Goal: Task Accomplishment & Management: Use online tool/utility

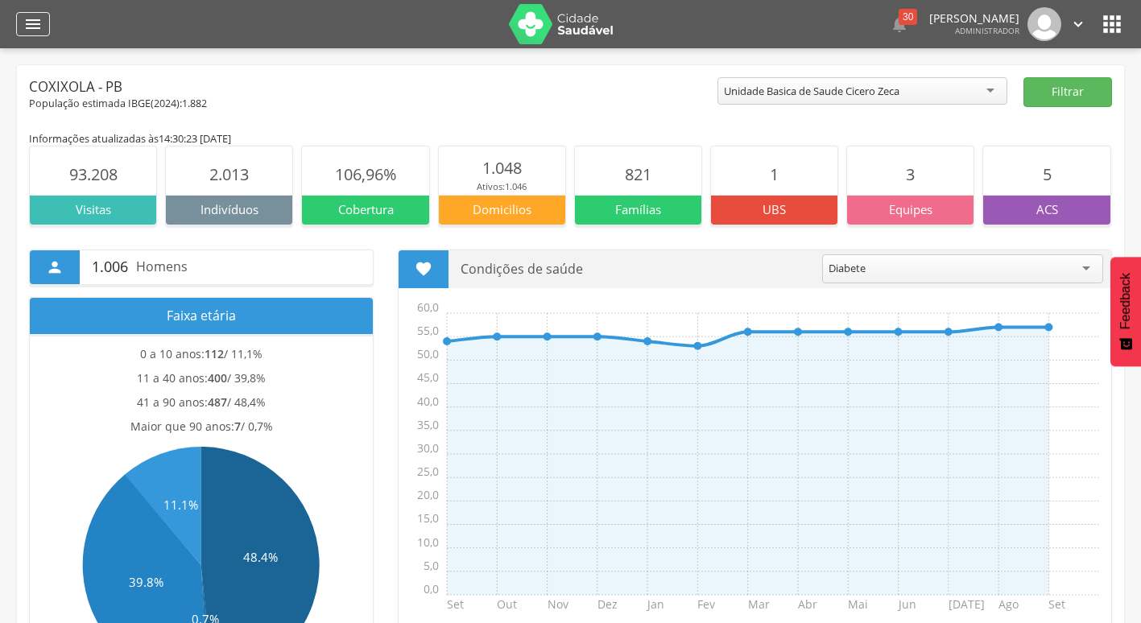
click at [42, 23] on icon "" at bounding box center [32, 23] width 19 height 19
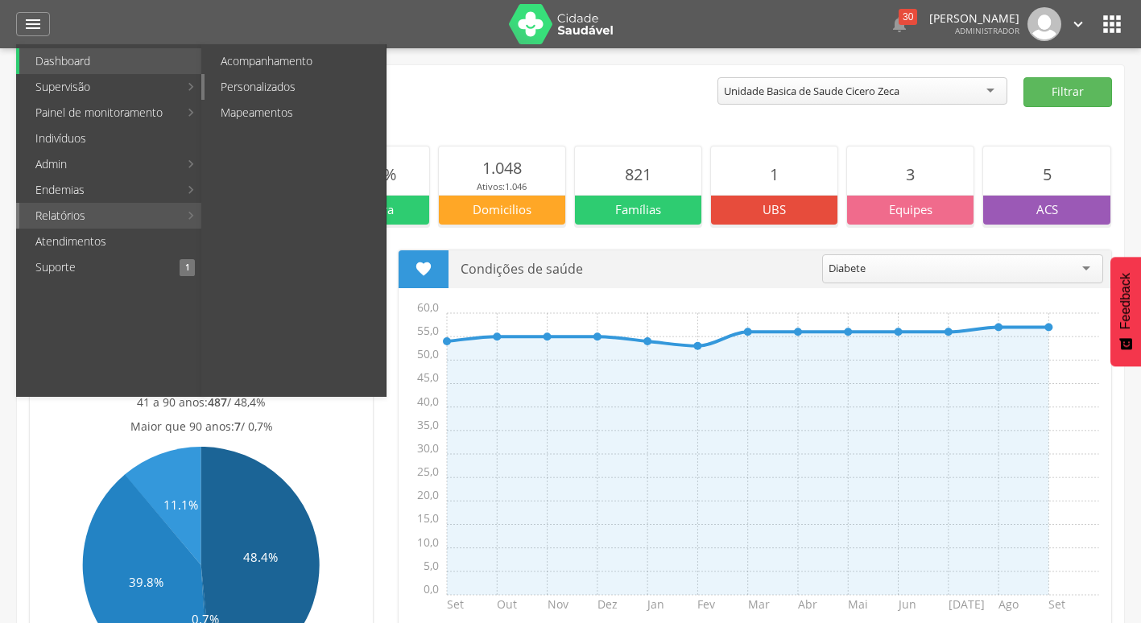
click at [267, 81] on link "Personalizados" at bounding box center [295, 87] width 181 height 26
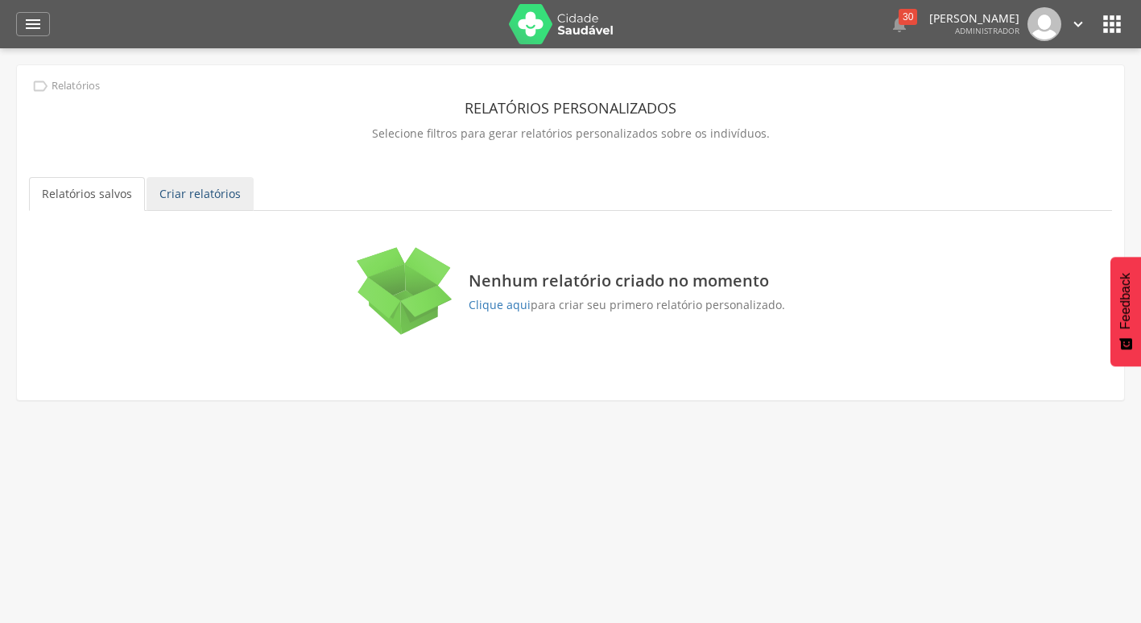
click at [213, 190] on link "Criar relatórios" at bounding box center [200, 194] width 107 height 34
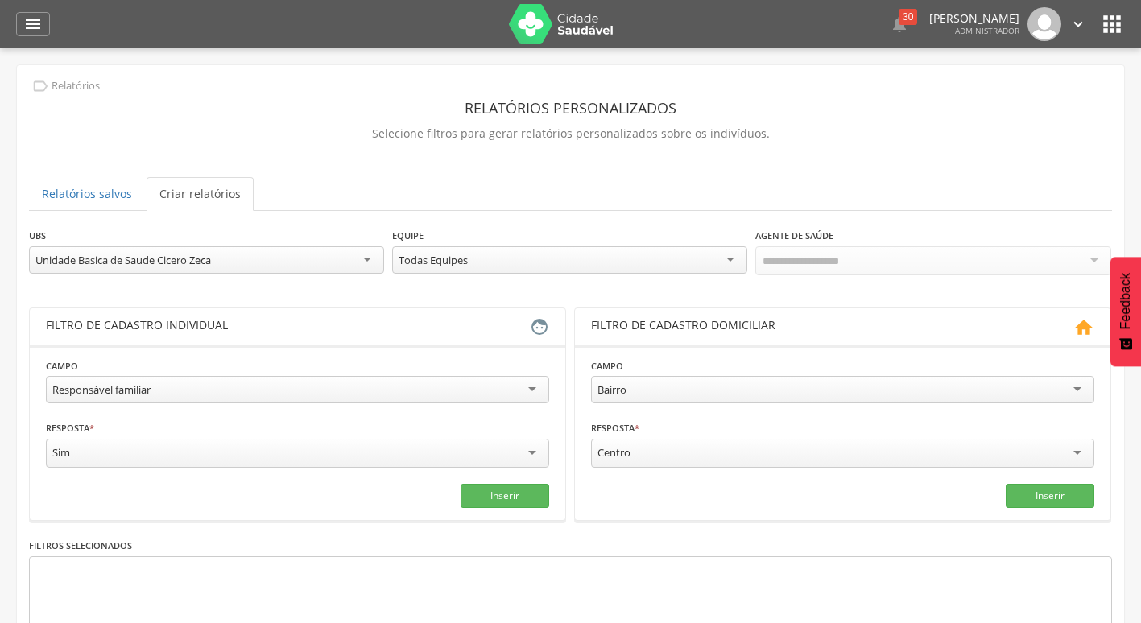
click at [123, 393] on div "Responsável familiar" at bounding box center [101, 389] width 98 height 14
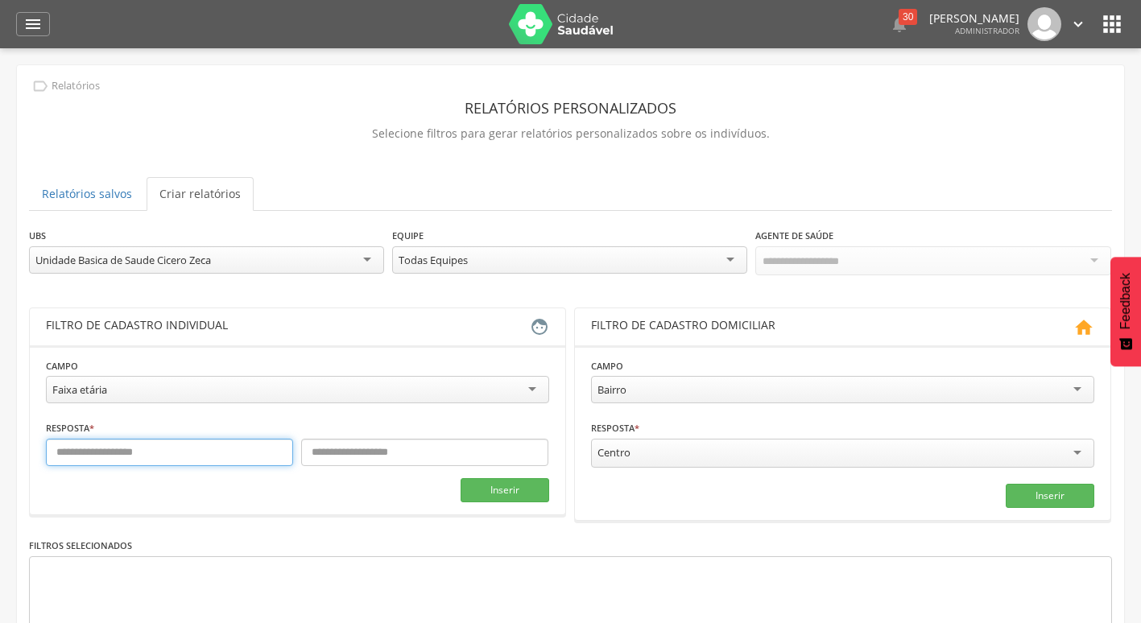
click at [98, 447] on input "text" at bounding box center [169, 452] width 247 height 27
type input "*"
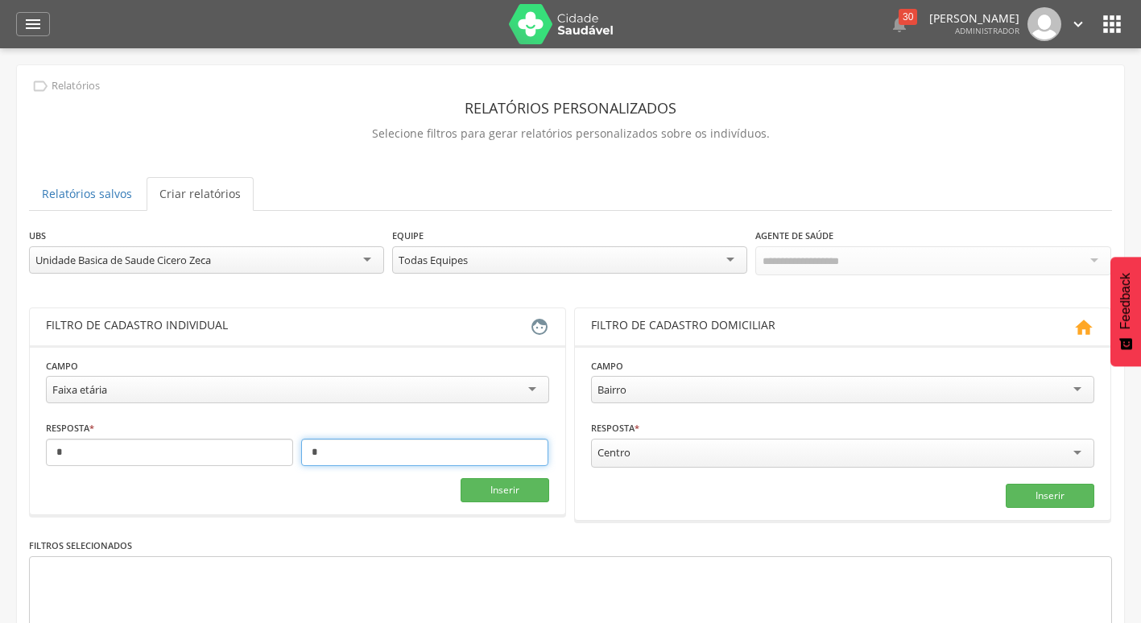
type input "*"
click at [498, 485] on button "Inserir" at bounding box center [505, 490] width 89 height 24
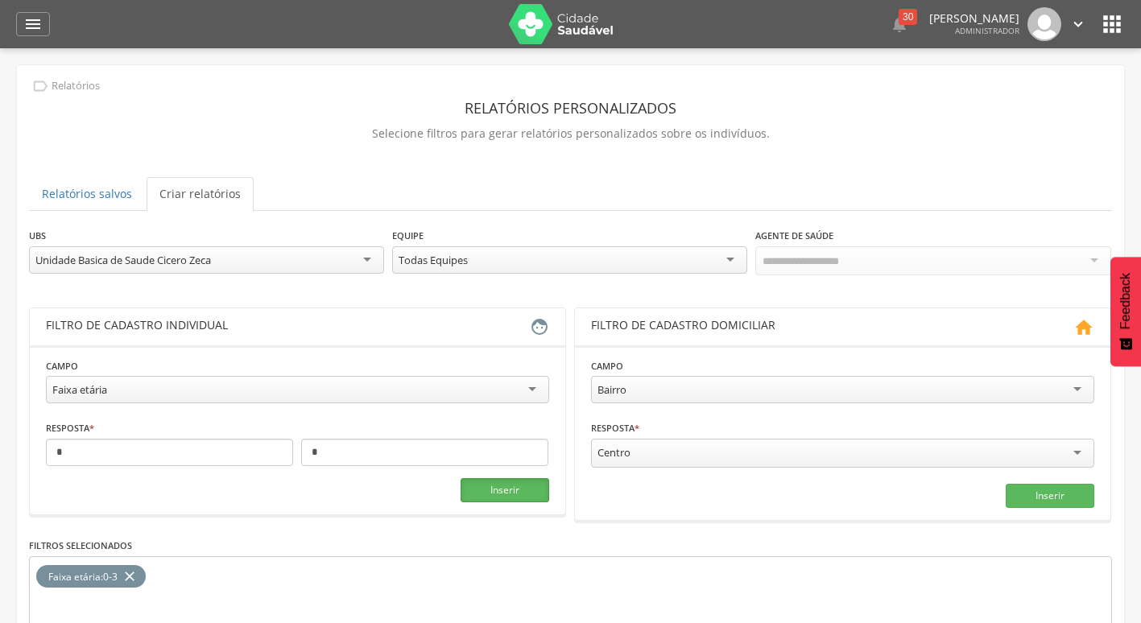
scroll to position [135, 0]
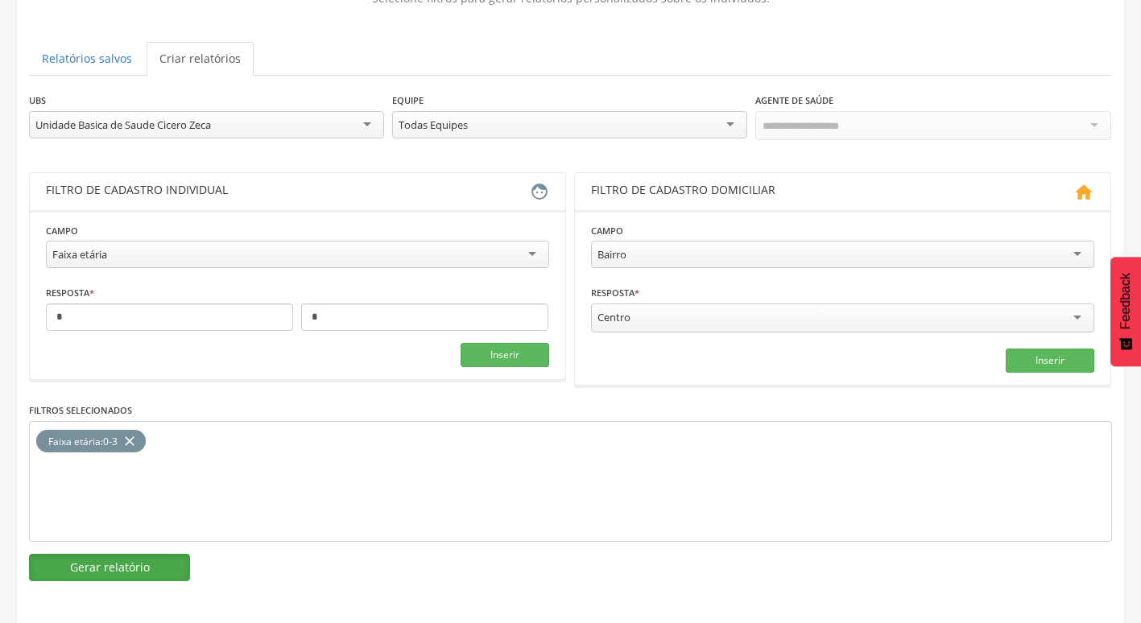
click at [97, 558] on button "Gerar relatório" at bounding box center [109, 567] width 161 height 27
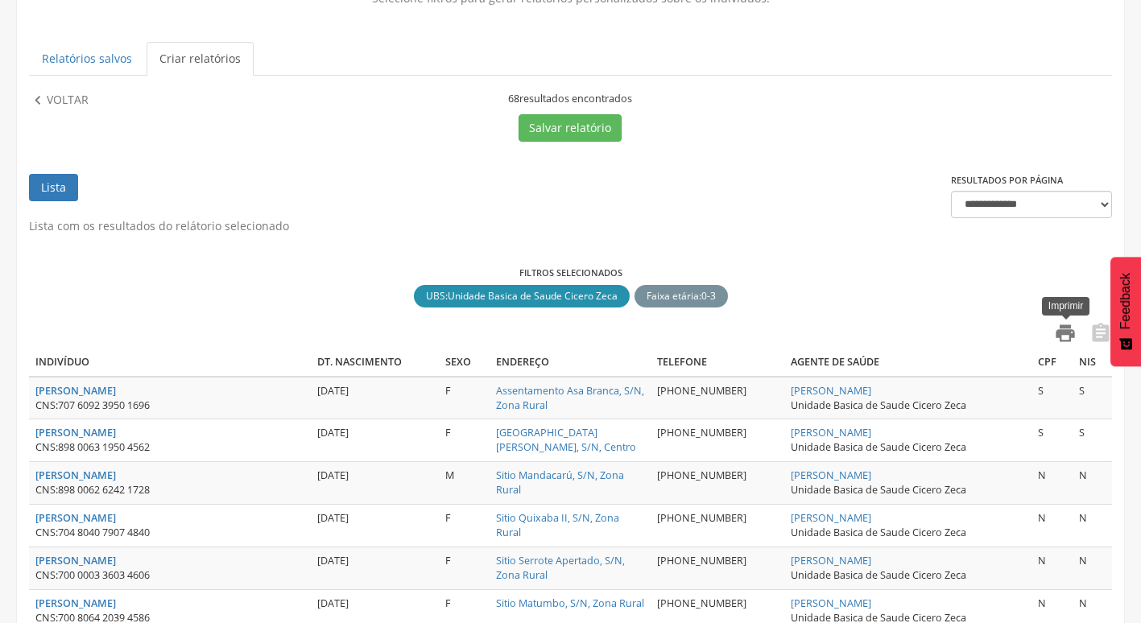
click at [1069, 327] on icon "" at bounding box center [1065, 333] width 23 height 23
